Goal: Task Accomplishment & Management: Complete application form

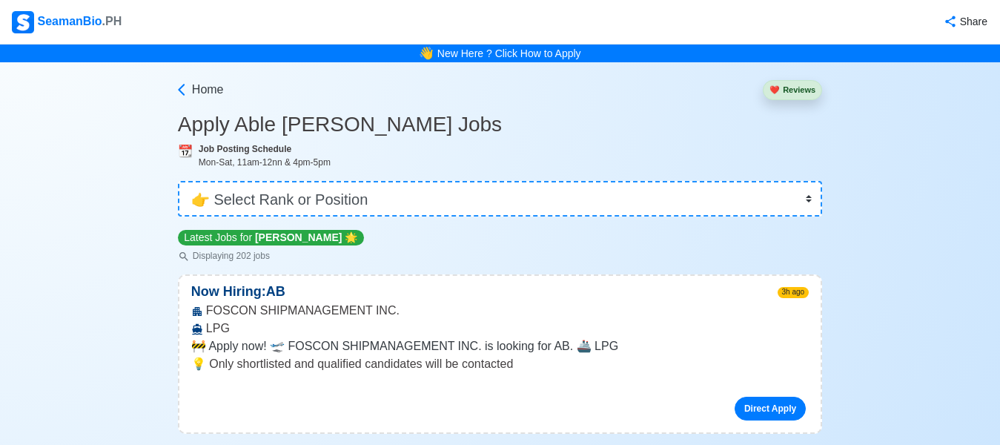
select select "[PERSON_NAME]"
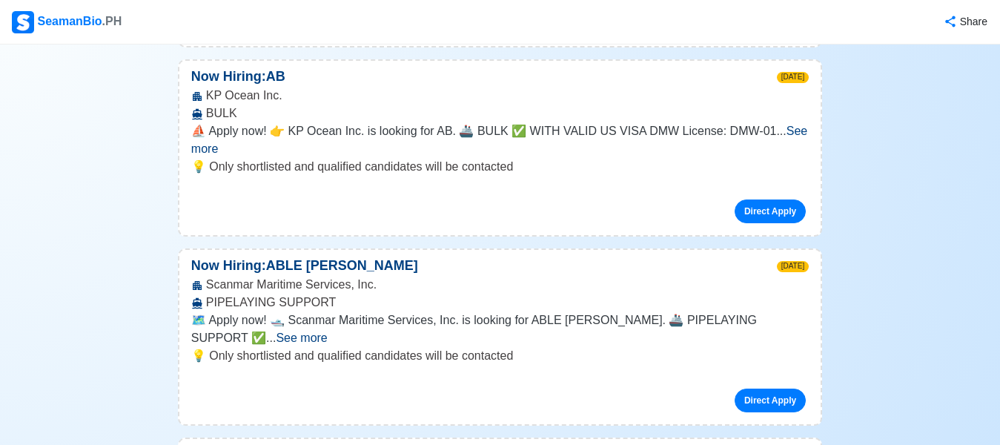
scroll to position [74, 0]
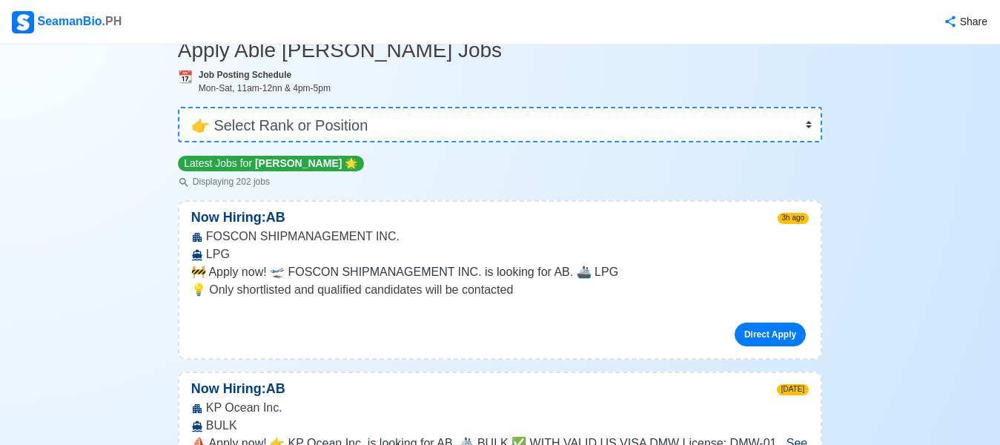
click at [66, 24] on div "SeamanBio .PH" at bounding box center [67, 22] width 110 height 22
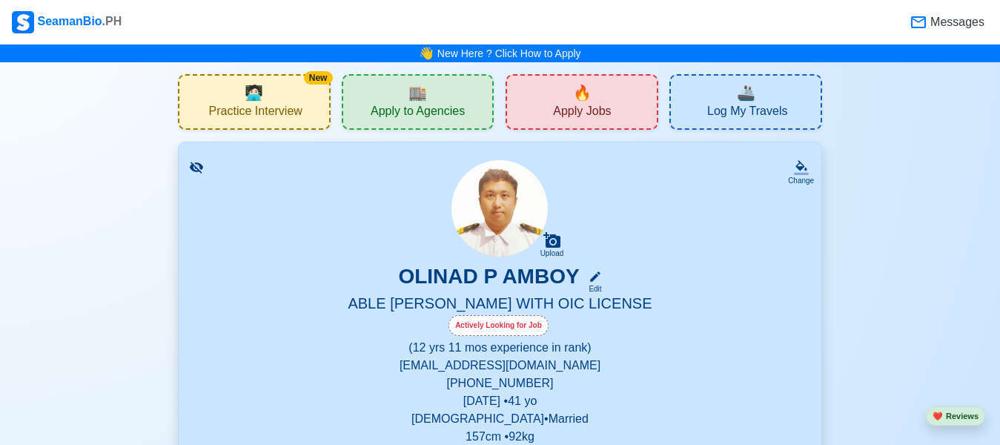
click at [570, 99] on div "🔥 Apply Jobs" at bounding box center [582, 102] width 153 height 56
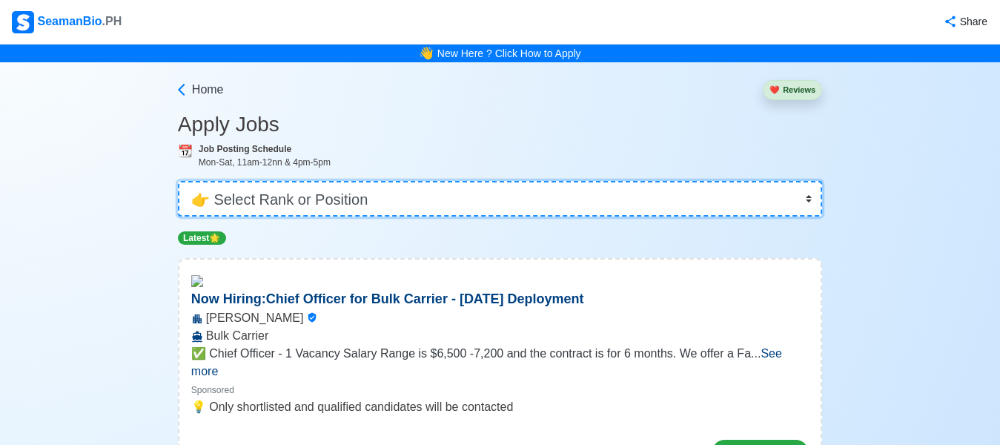
click at [328, 188] on select "👉 Select Rank or Position Master Chief Officer 2nd Officer 3rd Officer Junior O…" at bounding box center [500, 199] width 644 height 36
select select "[PERSON_NAME]"
click at [178, 181] on select "👉 Select Rank or Position Master Chief Officer 2nd Officer 3rd Officer Junior O…" at bounding box center [500, 199] width 644 height 36
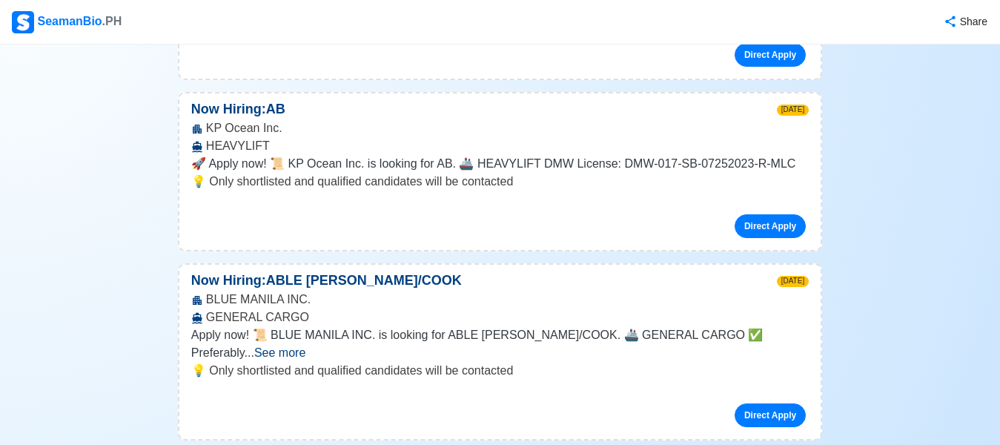
scroll to position [1927, 0]
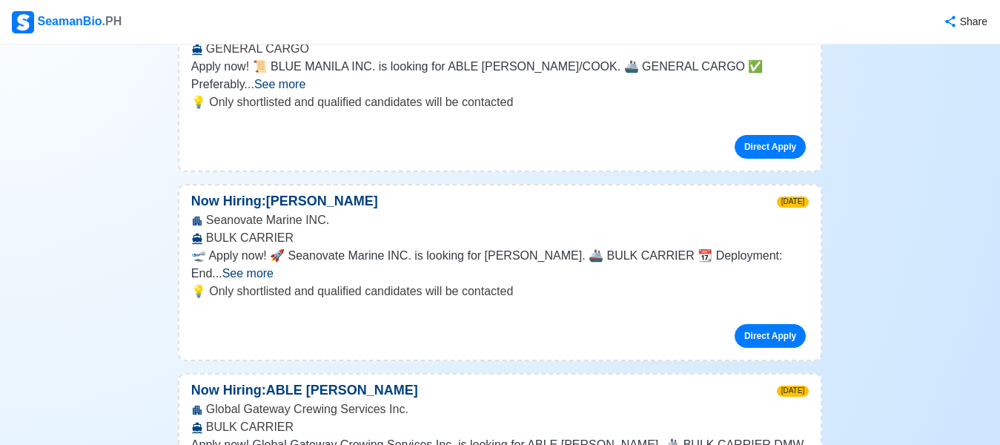
click at [274, 267] on span "See more" at bounding box center [247, 273] width 51 height 13
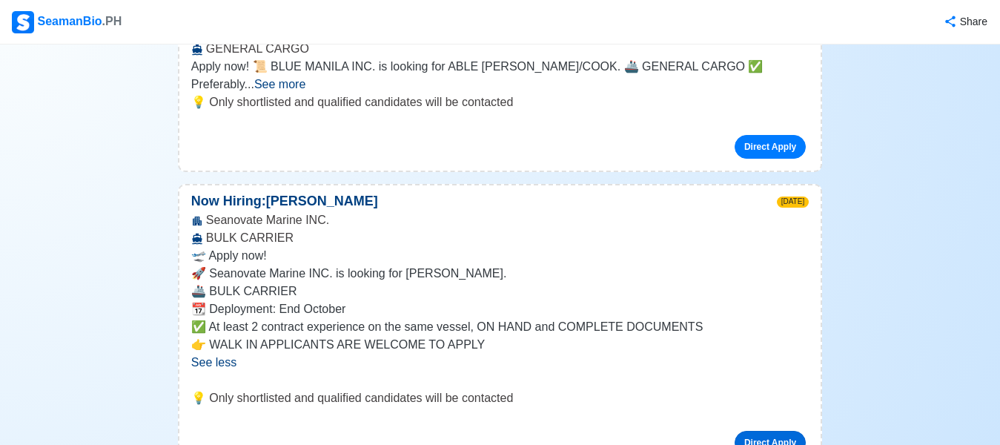
click at [782, 431] on link "Direct Apply" at bounding box center [770, 443] width 71 height 24
click at [759, 431] on link "Direct Apply" at bounding box center [770, 443] width 71 height 24
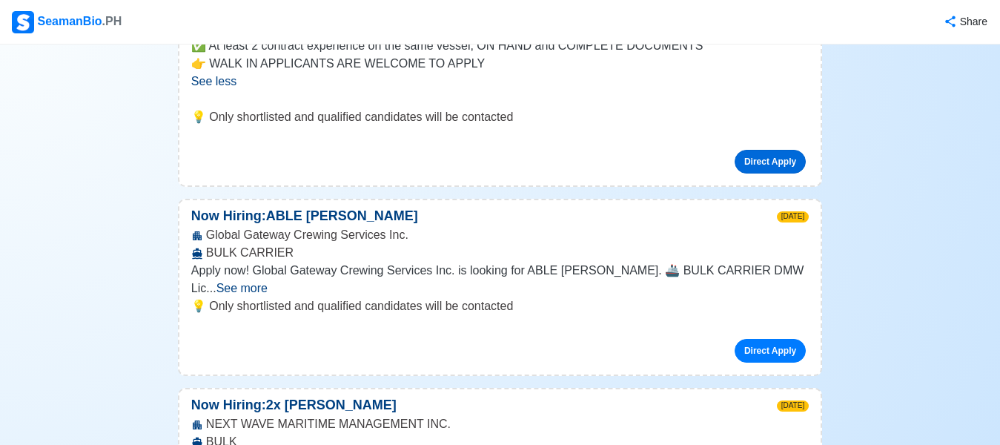
scroll to position [2298, 0]
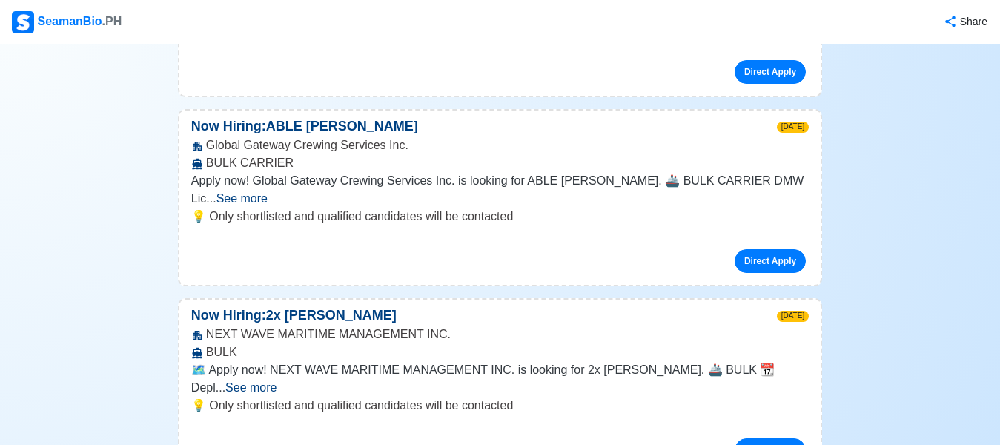
click at [277, 381] on span "See more" at bounding box center [250, 387] width 51 height 13
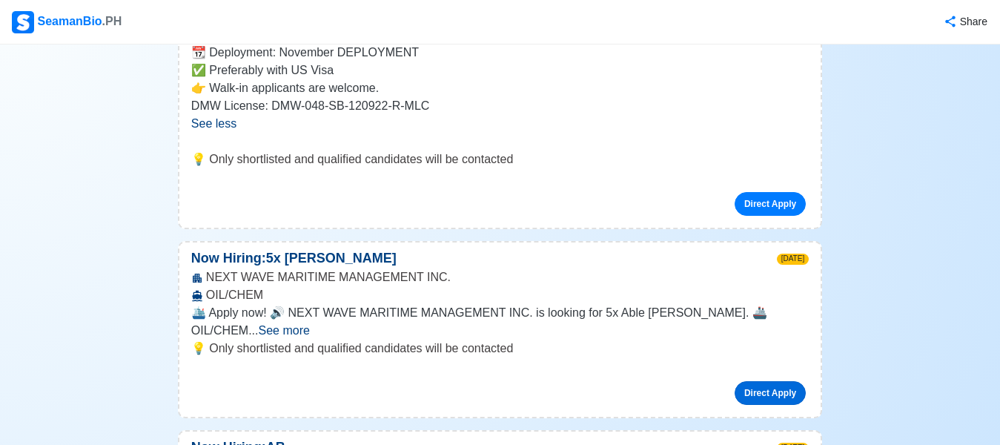
scroll to position [2743, 0]
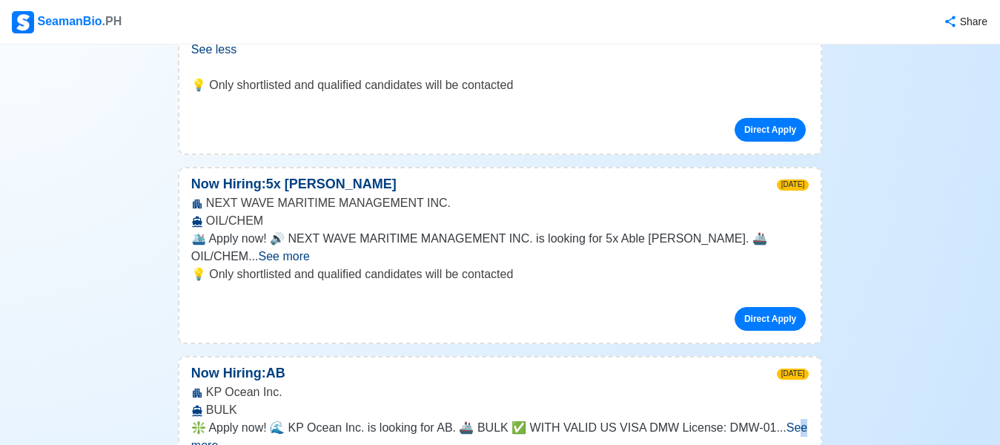
click at [772, 421] on span "See more" at bounding box center [499, 436] width 616 height 30
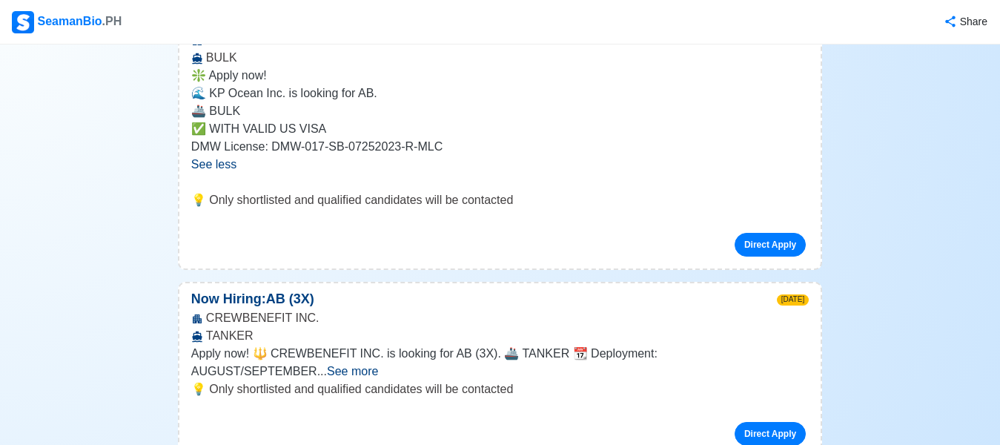
scroll to position [3188, 0]
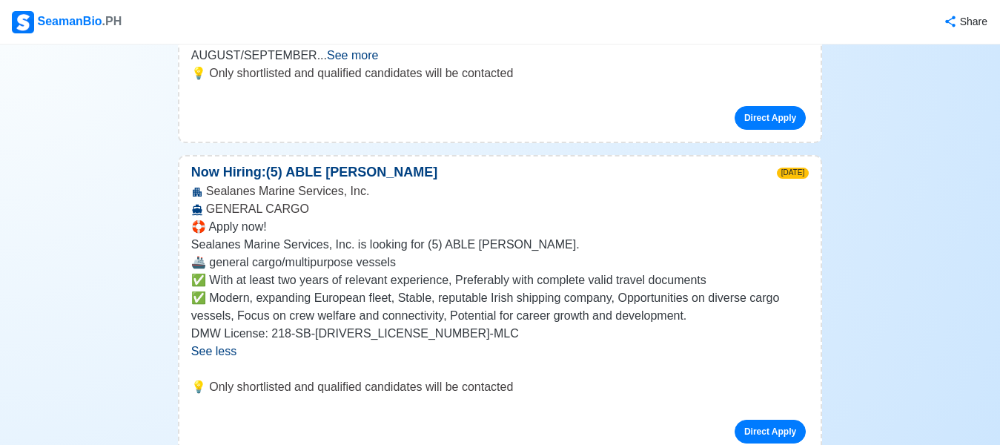
scroll to position [3633, 0]
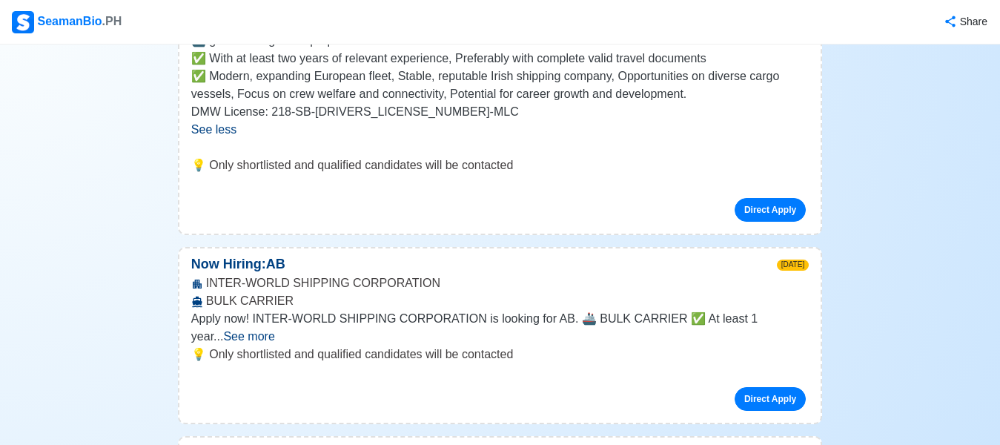
click at [274, 330] on span "See more" at bounding box center [248, 336] width 51 height 13
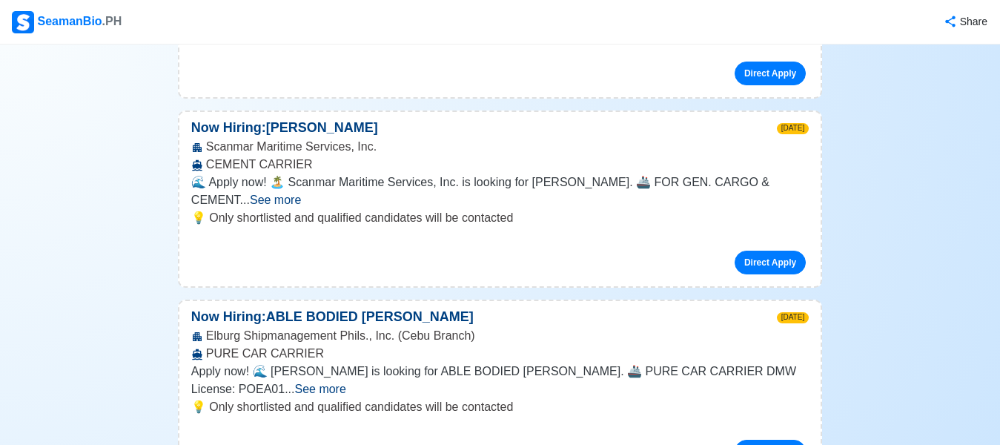
scroll to position [5412, 0]
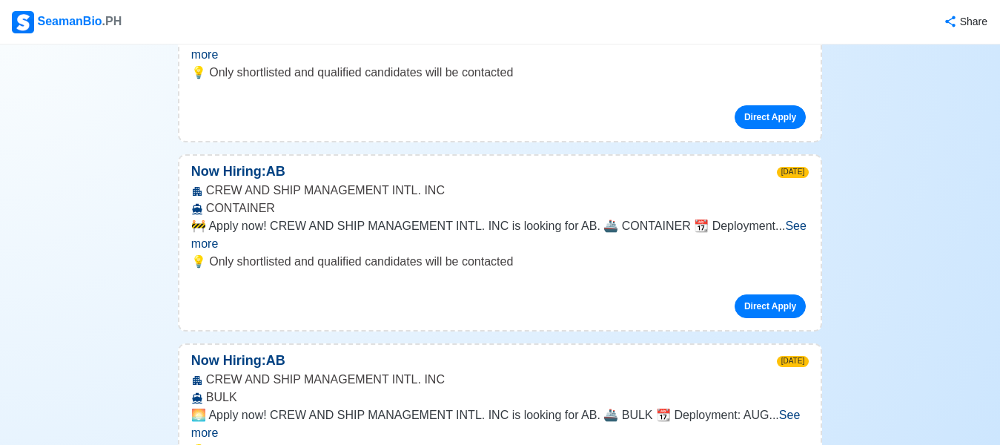
scroll to position [7265, 0]
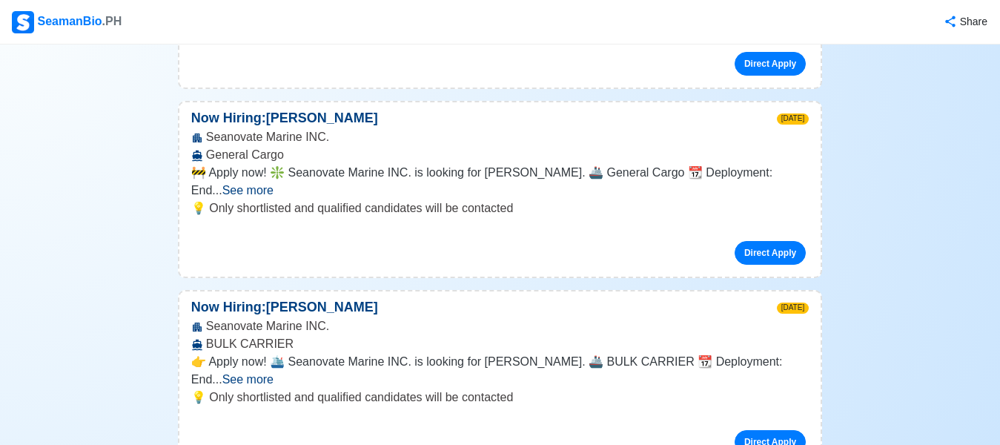
scroll to position [7562, 0]
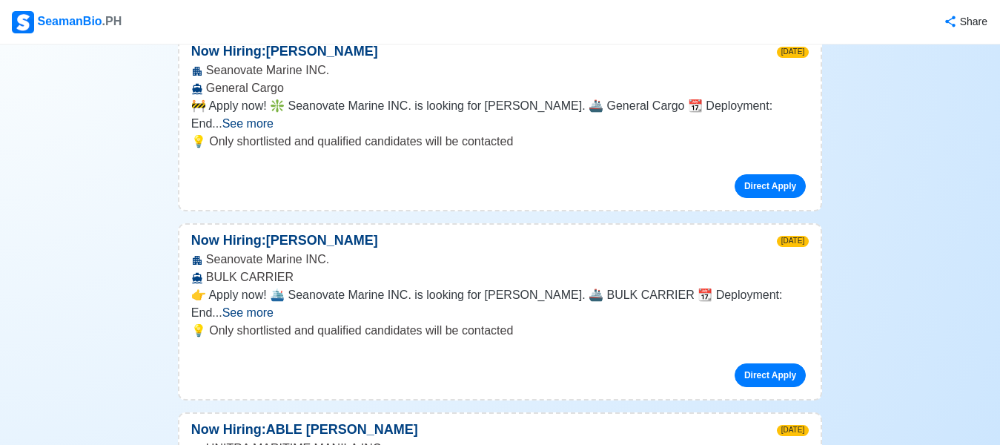
scroll to position [7710, 0]
